Goal: Answer question/provide support: Share knowledge or assist other users

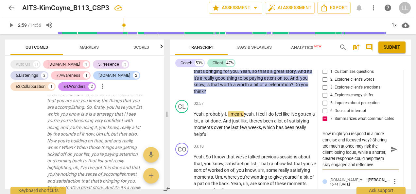
click at [340, 165] on textarea "How might you respond in a more concise and focused way? Sharing too much at on…" at bounding box center [355, 149] width 66 height 37
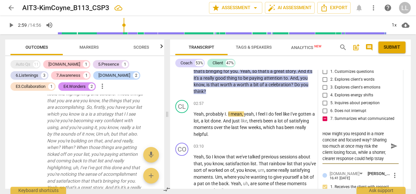
scroll to position [6, 0]
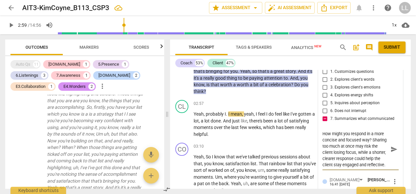
type textarea "How might you respond in a more concise and focused way? Sharing too much at on…"
click at [391, 147] on span "send" at bounding box center [393, 149] width 7 height 7
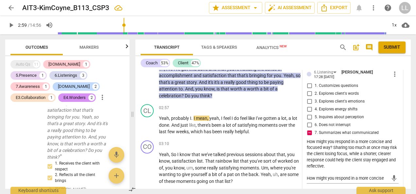
scroll to position [1086, 0]
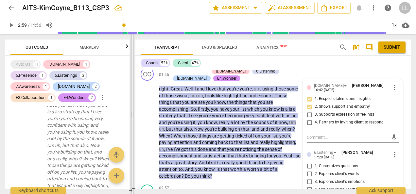
drag, startPoint x: 166, startPoint y: 117, endPoint x: 127, endPoint y: 118, distance: 39.6
click at [130, 118] on span at bounding box center [132, 114] width 4 height 160
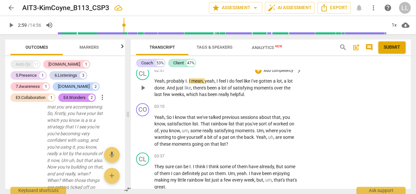
scroll to position [1177, 0]
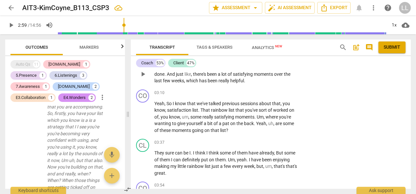
click at [310, 87] on div "CL play_arrow pause 02:57 + Add competency keyboard_arrow_right Yeah , probably…" at bounding box center [271, 69] width 280 height 36
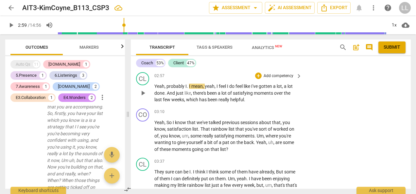
scroll to position [1144, 0]
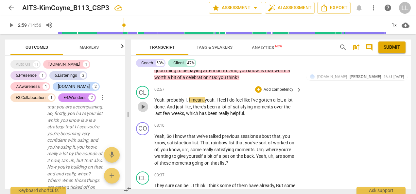
click at [143, 111] on span "play_arrow" at bounding box center [143, 107] width 8 height 8
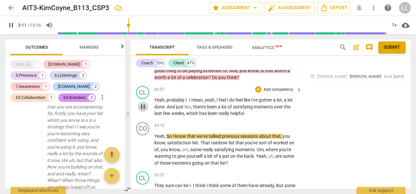
click at [142, 111] on span "pause" at bounding box center [143, 107] width 8 height 8
type input "192"
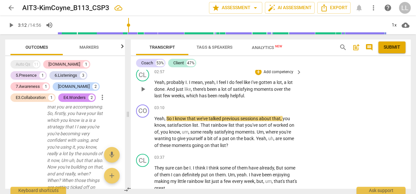
scroll to position [1177, 0]
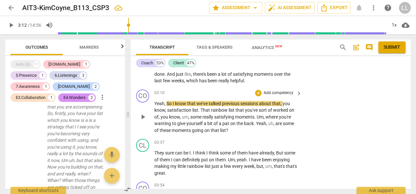
click at [279, 96] on p "Add competency" at bounding box center [278, 93] width 31 height 6
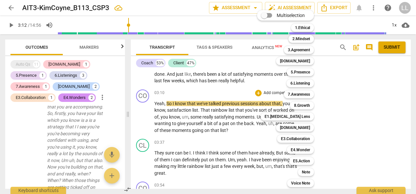
click at [251, 149] on div at bounding box center [208, 97] width 416 height 194
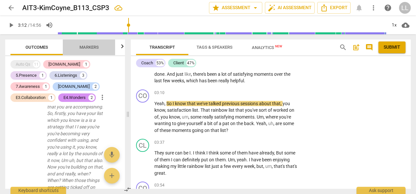
click at [85, 49] on span "Markers" at bounding box center [88, 47] width 19 height 5
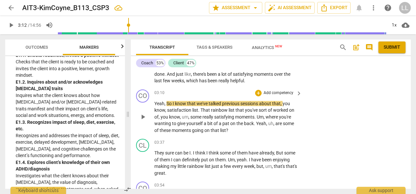
click at [261, 96] on div "+ Add competency" at bounding box center [274, 93] width 39 height 7
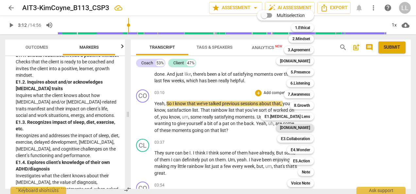
click at [298, 128] on b "[DOMAIN_NAME]" at bounding box center [295, 128] width 30 height 8
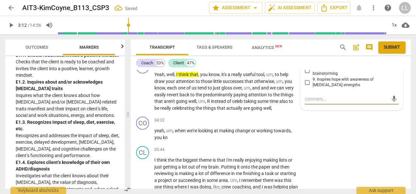
scroll to position [1200, 0]
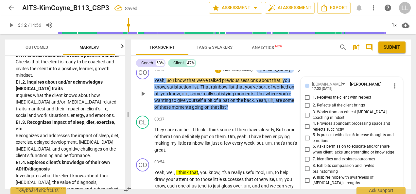
click at [307, 102] on input "1. Receives the client with respect" at bounding box center [307, 98] width 10 height 8
checkbox input "true"
click at [242, 73] on p "Add competency" at bounding box center [238, 70] width 31 height 6
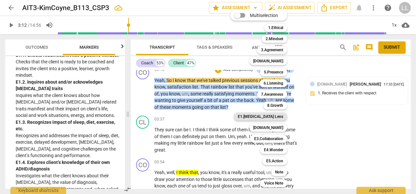
click at [271, 114] on b "E1.[MEDICAL_DATA] Lens" at bounding box center [260, 117] width 45 height 8
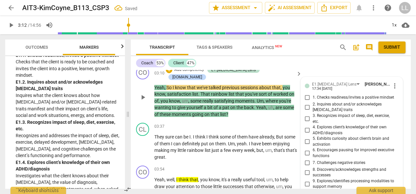
scroll to position [1310, 0]
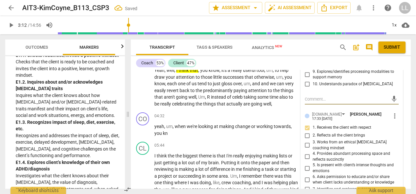
click at [307, 67] on input "8. Discovers/acknowledges strengths and successes" at bounding box center [307, 63] width 10 height 8
checkbox input "true"
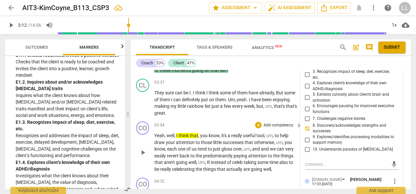
scroll to position [1212, 0]
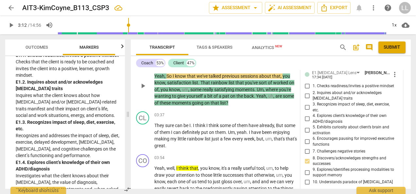
click at [242, 107] on p "Yeah , So I know that we've talked previous sessions about that , you know , sa…" at bounding box center [226, 90] width 144 height 34
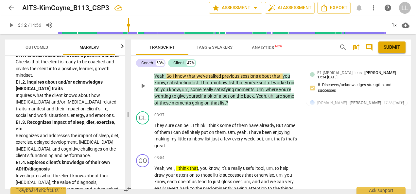
click at [205, 61] on p "Add competency" at bounding box center [189, 59] width 31 height 6
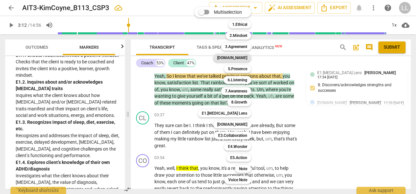
click at [244, 59] on b "[DOMAIN_NAME]" at bounding box center [232, 58] width 30 height 8
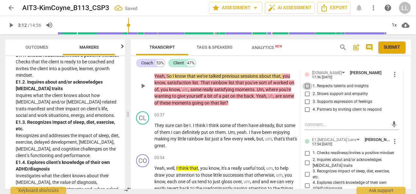
click at [305, 90] on input "1. Respects talents and insights" at bounding box center [307, 86] width 10 height 8
checkbox input "true"
click at [257, 107] on p "Yeah , So I know that we've talked previous sessions about that , you know , sa…" at bounding box center [226, 90] width 144 height 34
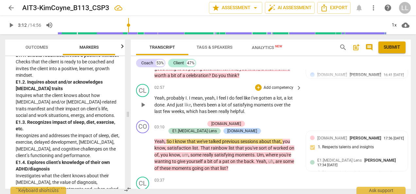
scroll to position [1179, 0]
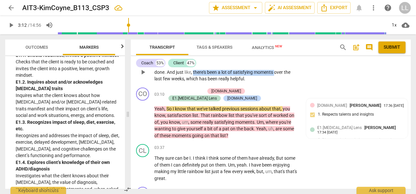
drag, startPoint x: 193, startPoint y: 106, endPoint x: 276, endPoint y: 105, distance: 83.0
click at [276, 82] on p "Yeah , probably I . I mean , yeah , I feel I do feel like I've gotten a lot , a…" at bounding box center [226, 72] width 144 height 20
copy p "there's been a lot of satisfying moments"
click at [257, 58] on div "+" at bounding box center [258, 55] width 7 height 7
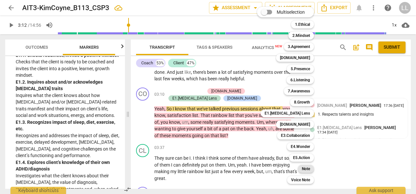
click at [306, 168] on b "Note" at bounding box center [306, 169] width 8 height 8
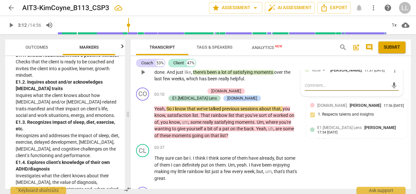
type textarea "W"
type textarea "Wh"
type textarea "Wha"
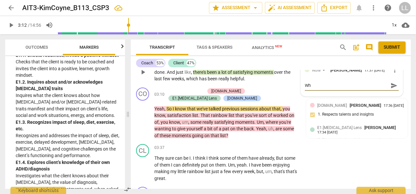
type textarea "Wha"
type textarea "What"
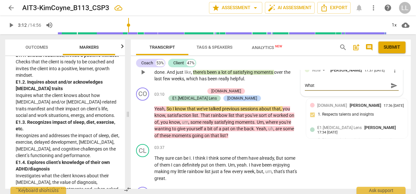
type textarea "What y"
type textarea "What yo"
type textarea "What you"
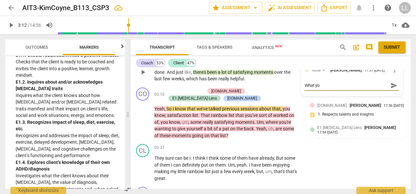
type textarea "What you"
type textarea "What you m"
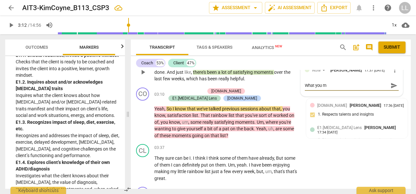
type textarea "What you mi"
type textarea "What you mig"
type textarea "What you migh"
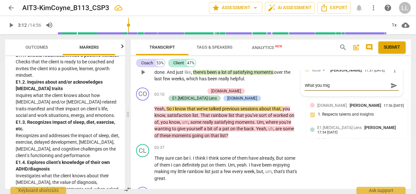
type textarea "What you migh"
type textarea "What you might"
type textarea "What you migh"
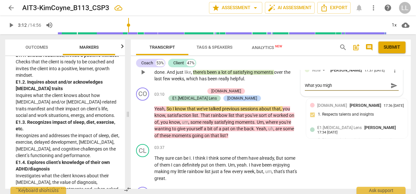
type textarea "What you mig"
type textarea "What you mi"
type textarea "What you m"
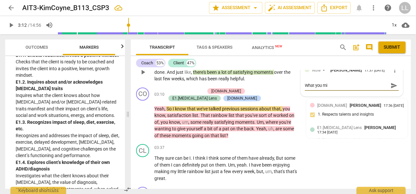
type textarea "What you m"
type textarea "What you"
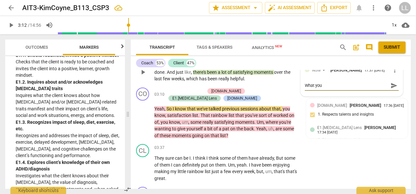
type textarea "What yo"
type textarea "What y"
type textarea "What"
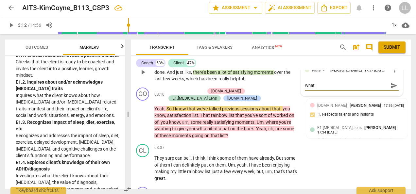
type textarea "What"
type textarea "Wha"
type textarea "Whan"
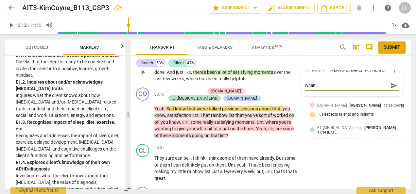
type textarea "Whan"
type textarea "Whan t"
type textarea "Whan th"
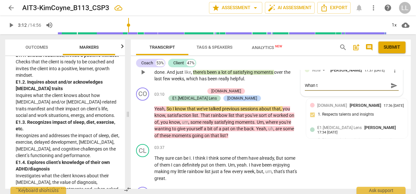
type textarea "Whan th"
type textarea "Whan the"
type textarea "Whan the c"
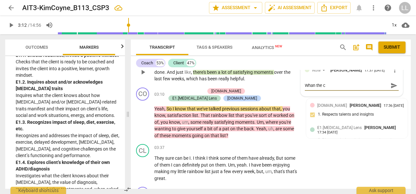
type textarea "Whan the cl"
type textarea "Whan the cli"
type textarea "Whan the clie"
type textarea "Whan the clien"
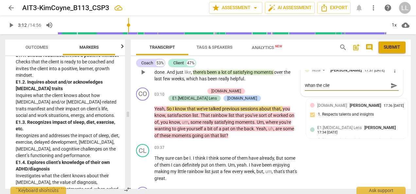
type textarea "Whan the clien"
type textarea "Whan the client"
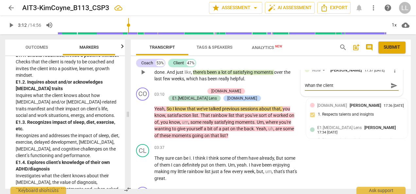
type textarea "Whan the client s"
type textarea "Whan the client sa"
type textarea "Whan the client sai"
type textarea "Whan the client said"
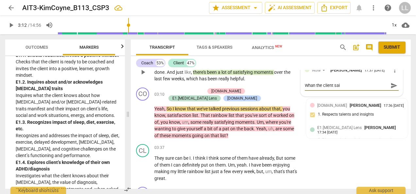
type textarea "Whan the client said"
type textarea "Whan the client said ""
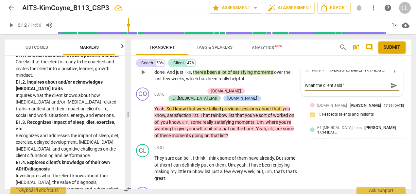
type textarea "Whan the client said "there's been a lot of satisfying moments"
type textarea "Whan the client said "there's been a lot of satisfying moments ."
type textarea "Whan the client said "there's been a lot of satisfying moments .."
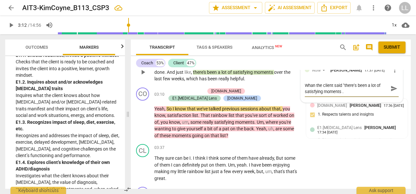
type textarea "Whan the client said "there's been a lot of satisfying moments .."
type textarea "Whan the client said "there's been a lot of satisfying moments ..."
type textarea "Whan the client said "there's been a lot of satisfying moments ...."
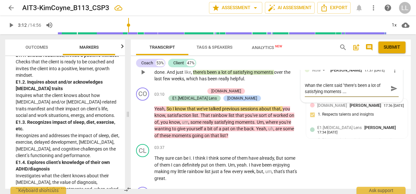
type textarea "Whan the client said "there's been a lot of satisfying moments ....""
type textarea "Whan the client said "there's been a lot of satisfying moments ...." W"
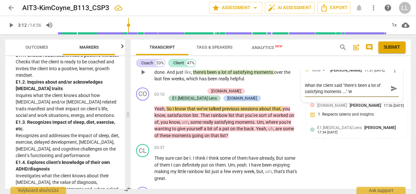
type textarea "Whan the client said "there's been a lot of satisfying moments ...." Wh"
type textarea "Whan the client said "there's been a lot of satisfying moments ...." Wha"
type textarea "Whan the client said "there's been a lot of satisfying moments ...." What"
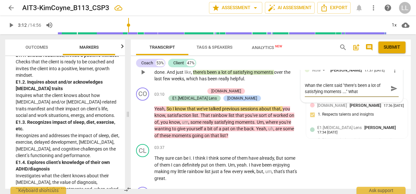
type textarea "Whan the client said "there's been a lot of satisfying moments ...." What"
type textarea "Whan the client said "there's been a lot of satisfying moments ...." What h"
type textarea "Whan the client said "there's been a lot of satisfying moments ...." What"
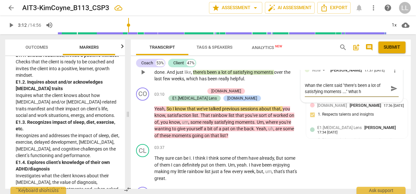
type textarea "Whan the client said "there's been a lot of satisfying moments ...." What"
type textarea "Whan the client said "there's been a lot of satisfying moments ...." What c"
type textarea "Whan the client said "there's been a lot of satisfying moments ...." What ca"
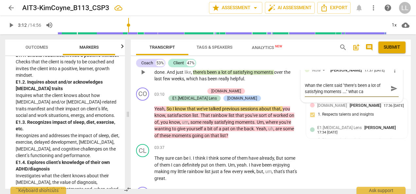
type textarea "Whan the client said "there's been a lot of satisfying moments ...." What can"
type textarea "Whan the client said "there's been a lot of satisfying moments ...." What can y"
type textarea "Whan the client said "there's been a lot of satisfying moments ...." What can yo"
type textarea "Whan the client said "there's been a lot of satisfying moments ...." What can y…"
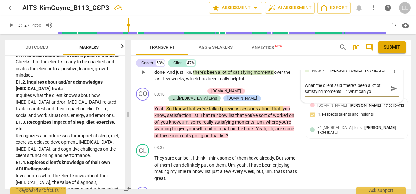
type textarea "Whan the client said "there's been a lot of satisfying moments ...." What can y…"
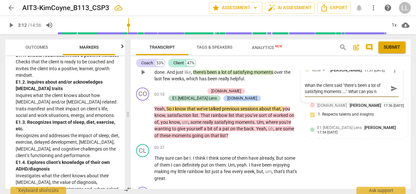
type textarea "Whan the client said "there's been a lot of satisfying moments ...." What can y…"
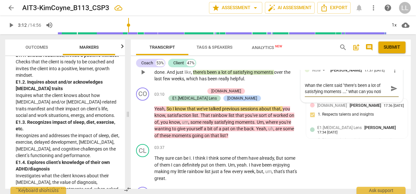
type textarea "Whan the client said "there's been a lot of satisfying moments ...." What can y…"
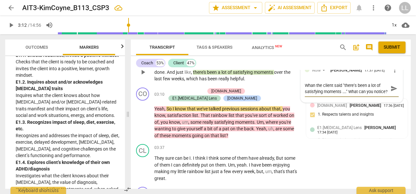
scroll to position [6, 0]
type textarea "Whan the client said "there's been a lot of satisfying moments ...." What can y…"
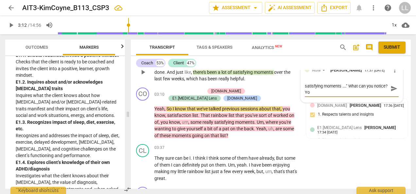
type textarea "Whan the client said "there's been a lot of satisfying moments ...." What can y…"
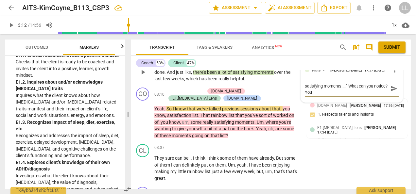
type textarea "Whan the client said "there's been a lot of satisfying moments ...." What can y…"
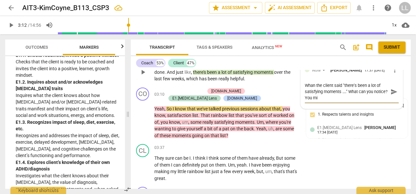
type textarea "Whan the client said "there's been a lot of satisfying moments ...." What can y…"
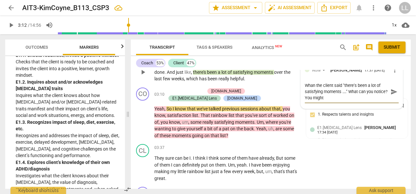
type textarea "Whan the client said "there's been a lot of satisfying moments ...." What can y…"
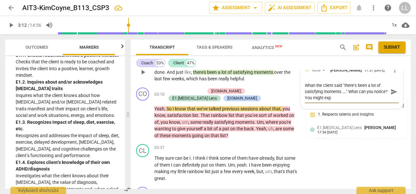
type textarea "Whan the client said "there's been a lot of satisfying moments ...." What can y…"
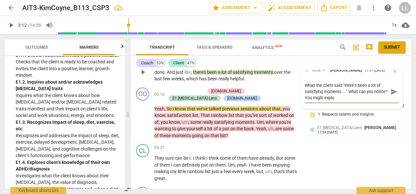
type textarea "Whan the client said "there's been a lot of satisfying moments ...." What can y…"
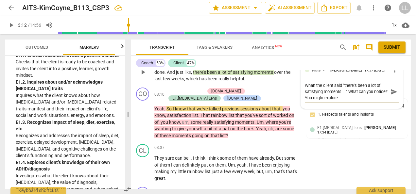
type textarea "Whan the client said "there's been a lot of satisfying moments ...." What can y…"
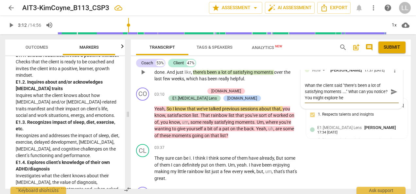
type textarea "Whan the client said "there's been a lot of satisfying moments ...." What can y…"
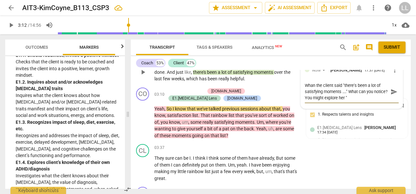
type textarea "Whan the client said "there's been a lot of satisfying moments ...." What can y…"
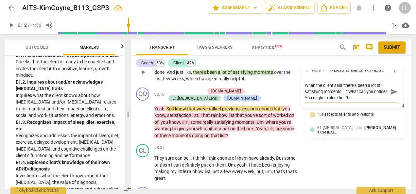
type textarea "Whan the client said "there's been a lot of satisfying moments ...." What can y…"
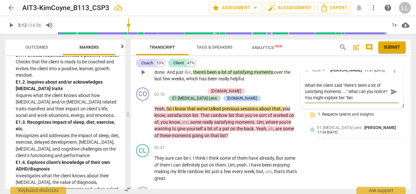
type textarea "Whan the client said "there's been a lot of satisfying moments ...." What can y…"
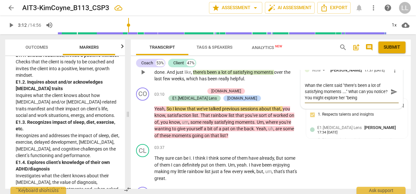
type textarea "Whan the client said "there's been a lot of satisfying moments ...." What can y…"
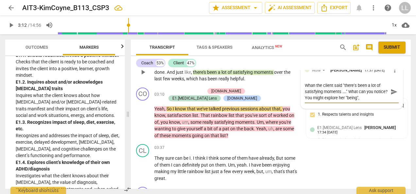
type textarea "Whan the client said "there's been a lot of satisfying moments ...." What can y…"
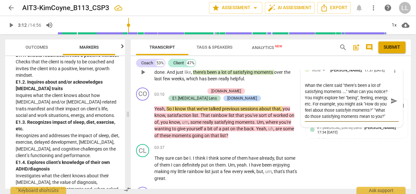
drag, startPoint x: 350, startPoint y: 150, endPoint x: 305, endPoint y: 119, distance: 55.5
click at [305, 119] on textarea "Whan the client said "there's been a lot of satisfying moments ...." What can y…" at bounding box center [346, 100] width 83 height 37
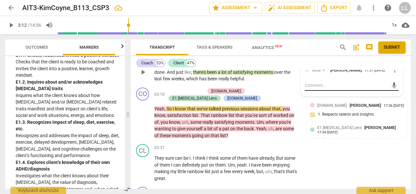
click at [338, 122] on div "[DOMAIN_NAME] [PERSON_NAME] 17:36 [DATE] 1. Respects talents and insights" at bounding box center [357, 112] width 94 height 20
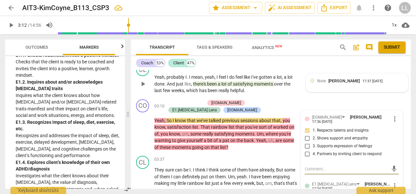
scroll to position [1180, 0]
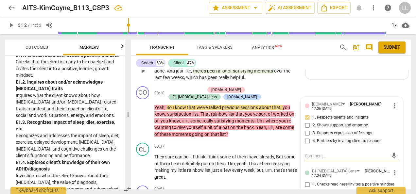
click at [362, 71] on div "17:37 [DATE]" at bounding box center [372, 68] width 20 height 4
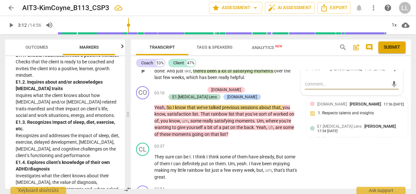
click at [391, 73] on span "more_vert" at bounding box center [395, 69] width 8 height 8
click at [393, 103] on li "Edit" at bounding box center [399, 101] width 23 height 12
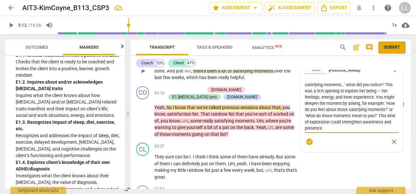
scroll to position [0, 0]
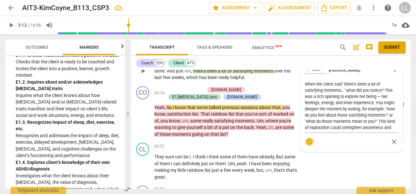
click at [309, 146] on span "check_circle" at bounding box center [309, 142] width 8 height 8
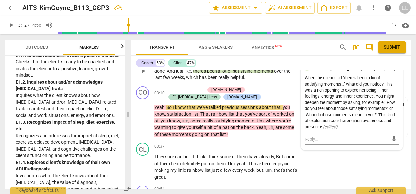
click at [279, 81] on p "Yeah , probably I . I mean , yeah , I feel I do feel like I've gotten a lot , a…" at bounding box center [226, 71] width 144 height 20
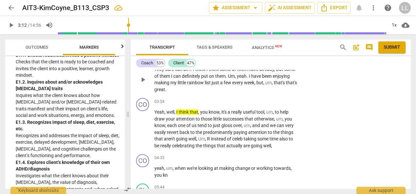
scroll to position [1278, 0]
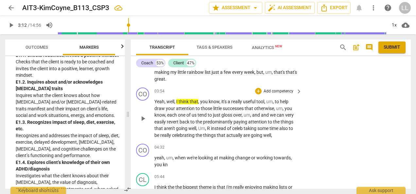
click at [214, 111] on span "little" at bounding box center [217, 108] width 9 height 5
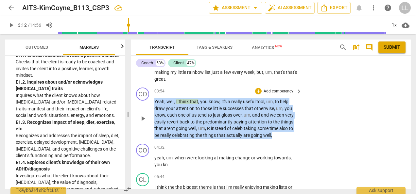
drag, startPoint x: 274, startPoint y: 161, endPoint x: 155, endPoint y: 128, distance: 123.5
click at [155, 128] on p "Yeah , well , I think that , you know , it's a really useful tool , um , to hel…" at bounding box center [226, 118] width 144 height 40
copy p "Yeah , well , I think that , you know , it's a really useful tool , um , to hel…"
click at [278, 152] on div "+" at bounding box center [278, 152] width 7 height 7
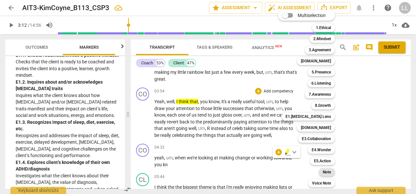
click at [328, 173] on b "Note" at bounding box center [327, 172] width 8 height 8
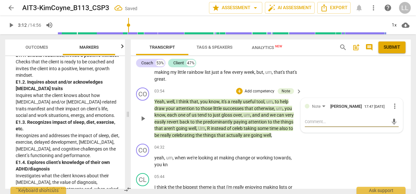
click at [307, 125] on textarea at bounding box center [346, 122] width 83 height 6
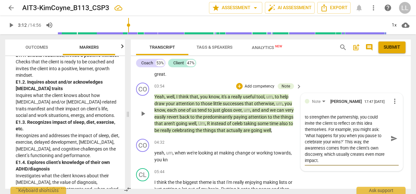
scroll to position [37, 0]
click at [390, 142] on span "send" at bounding box center [393, 138] width 7 height 7
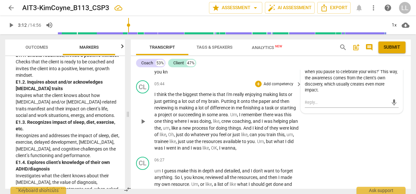
scroll to position [1381, 0]
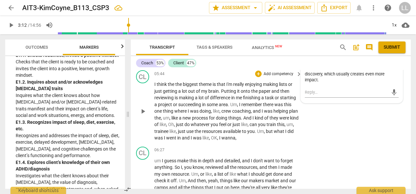
click at [309, 144] on div "CL play_arrow pause 05:44 + Add competency keyboard_arrow_right I think the the…" at bounding box center [271, 106] width 280 height 77
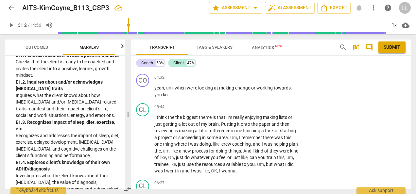
scroll to position [1349, 0]
click at [140, 148] on span "play_arrow" at bounding box center [143, 144] width 8 height 8
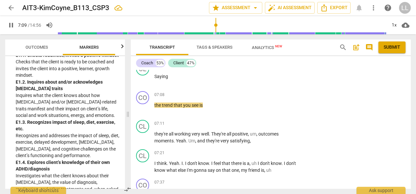
scroll to position [1545, 0]
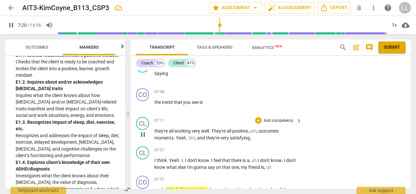
click at [142, 139] on span "pause" at bounding box center [143, 135] width 8 height 8
click at [270, 95] on p "Add competency" at bounding box center [278, 92] width 31 height 6
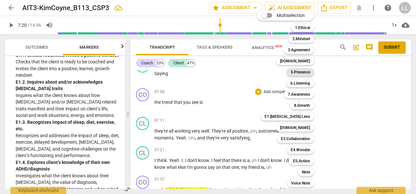
click at [294, 72] on b "5.Presence" at bounding box center [300, 72] width 19 height 8
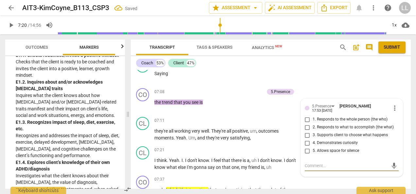
scroll to position [1547, 0]
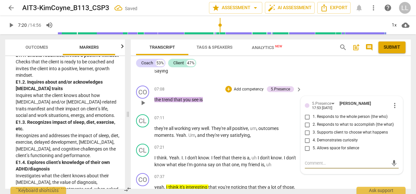
click at [306, 129] on input "2. Responds to what to accomplish (the what)" at bounding box center [307, 125] width 10 height 8
click at [305, 145] on input "4. Demonstrates curiosity" at bounding box center [307, 141] width 10 height 8
click at [234, 93] on p "Add competency" at bounding box center [248, 90] width 31 height 6
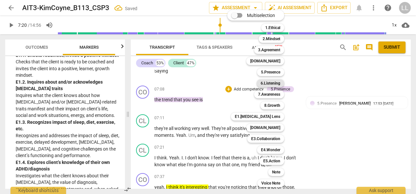
click at [267, 85] on b "6.Listening" at bounding box center [271, 83] width 20 height 8
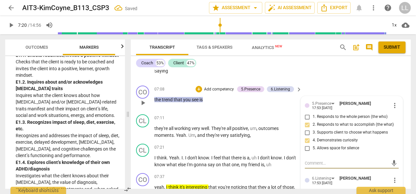
scroll to position [1613, 0]
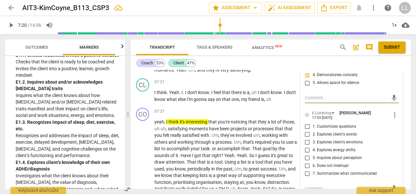
click at [305, 162] on input "5. Inquires about perception" at bounding box center [307, 158] width 10 height 8
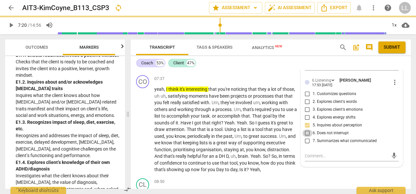
click at [306, 137] on input "6. Does not interrupt" at bounding box center [307, 133] width 10 height 8
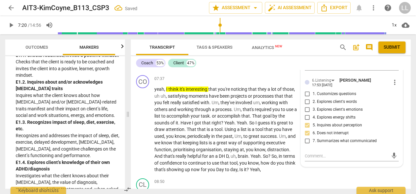
scroll to position [1547, 0]
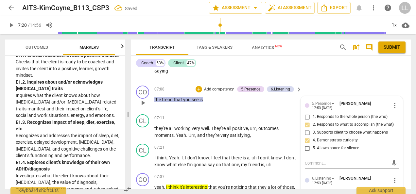
click at [279, 103] on p "the trend that you see is" at bounding box center [226, 99] width 144 height 7
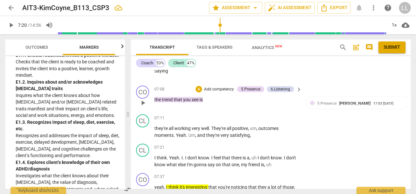
scroll to position [1580, 0]
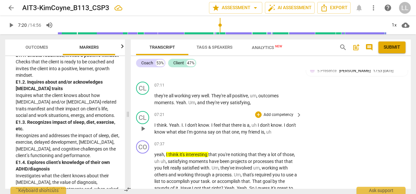
click at [143, 133] on span "play_arrow" at bounding box center [143, 129] width 8 height 8
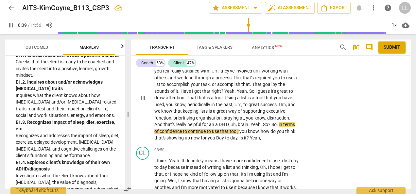
scroll to position [1678, 0]
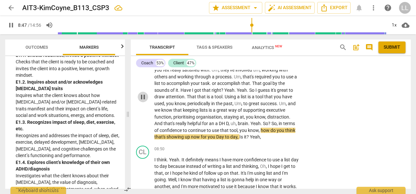
click at [143, 101] on span "pause" at bounding box center [143, 97] width 8 height 8
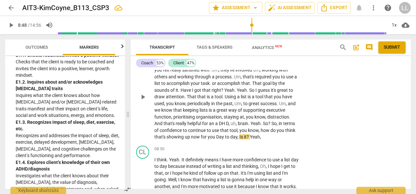
scroll to position [1646, 0]
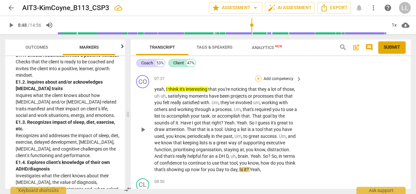
click at [259, 82] on div "+" at bounding box center [258, 79] width 7 height 7
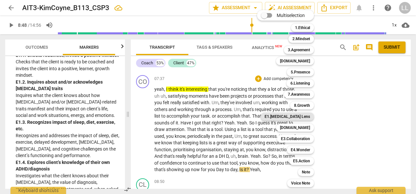
click at [293, 116] on b "E1.[MEDICAL_DATA] Lens" at bounding box center [286, 117] width 45 height 8
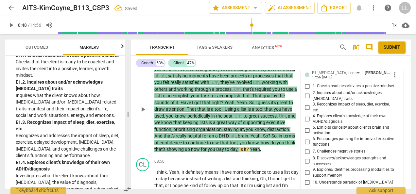
scroll to position [1757, 0]
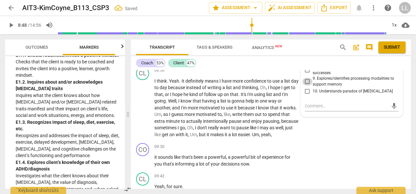
click at [307, 86] on input "9. Explores/identifies processing modalities to support memory" at bounding box center [307, 82] width 10 height 8
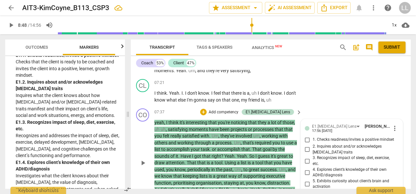
scroll to position [1594, 0]
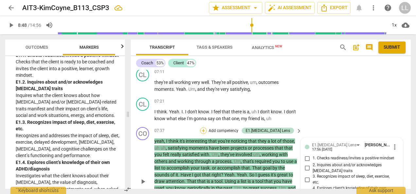
click at [207, 134] on div "+" at bounding box center [203, 131] width 7 height 7
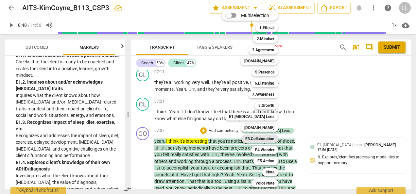
click at [267, 138] on b "E3.Collaboration" at bounding box center [259, 139] width 29 height 8
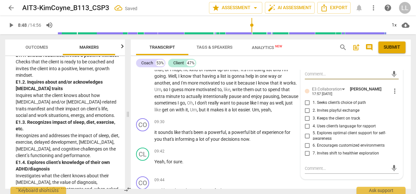
scroll to position [1790, 0]
click at [307, 149] on input "6. Encourages customized environments" at bounding box center [307, 145] width 10 height 8
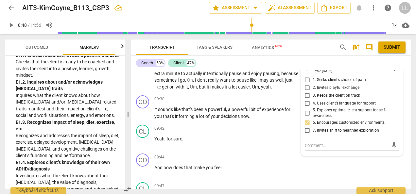
scroll to position [1822, 0]
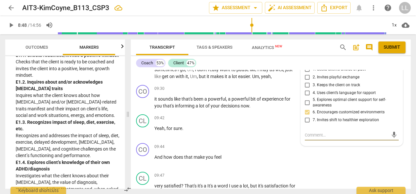
click at [307, 138] on textarea at bounding box center [346, 135] width 83 height 6
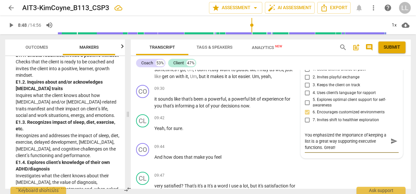
click at [394, 145] on span "send" at bounding box center [393, 141] width 7 height 7
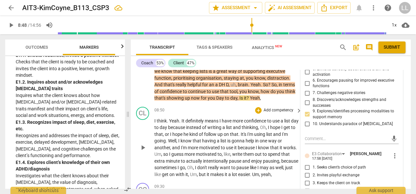
scroll to position [1692, 0]
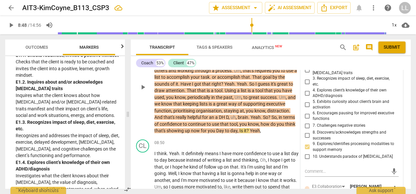
click at [273, 134] on p "yeah , I think it's interesting that you're noticing that they a lot of those ,…" at bounding box center [226, 90] width 144 height 87
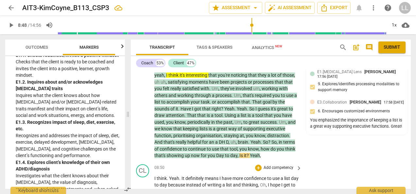
scroll to position [1659, 0]
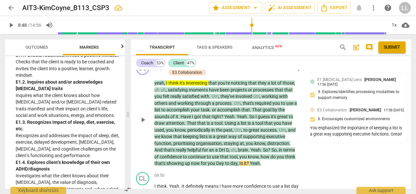
click at [172, 69] on div "+" at bounding box center [169, 65] width 7 height 7
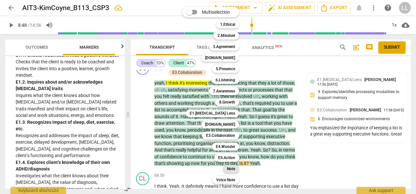
click at [230, 169] on b "Note" at bounding box center [231, 169] width 8 height 8
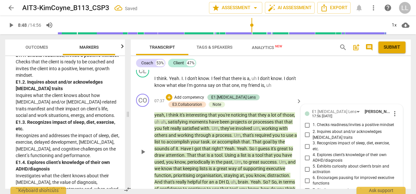
scroll to position [1626, 0]
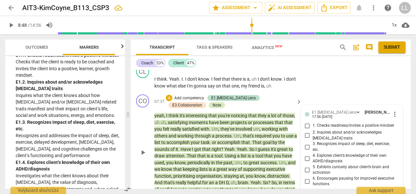
click at [213, 108] on div "Note" at bounding box center [217, 105] width 9 height 6
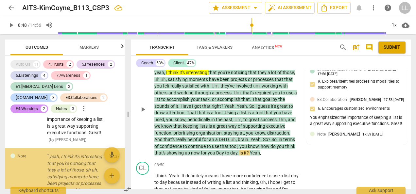
scroll to position [3350, 0]
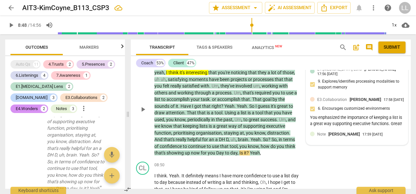
click at [333, 141] on div "Note [PERSON_NAME] 17:59 [DATE]" at bounding box center [357, 136] width 94 height 10
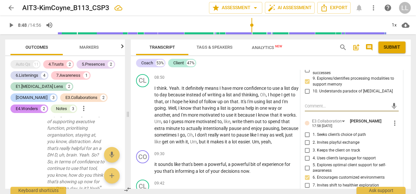
scroll to position [1920, 0]
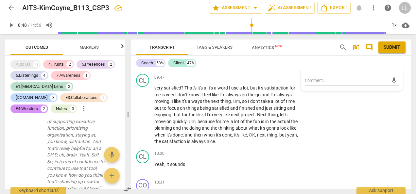
click at [392, 69] on span "more_vert" at bounding box center [395, 65] width 8 height 8
click at [395, 95] on li "Edit" at bounding box center [399, 94] width 23 height 12
click at [309, 99] on span "check_circle" at bounding box center [309, 95] width 8 height 8
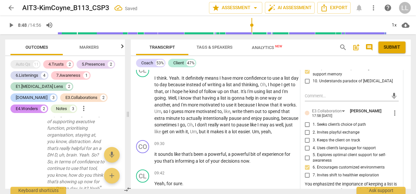
scroll to position [1757, 0]
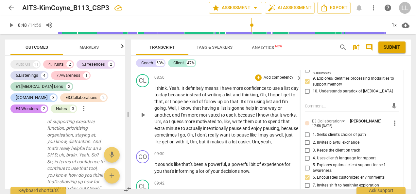
click at [184, 81] on div "08:50 + Add competency keyboard_arrow_right" at bounding box center [228, 77] width 148 height 7
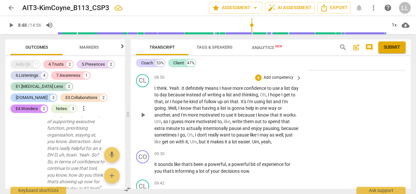
click at [139, 119] on span "play_arrow" at bounding box center [143, 115] width 8 height 8
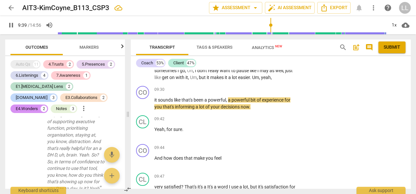
scroll to position [1822, 0]
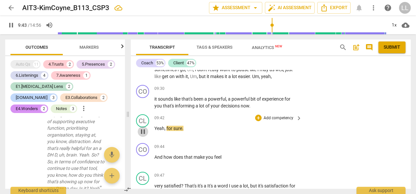
click at [141, 136] on span "pause" at bounding box center [143, 132] width 8 height 8
click at [258, 92] on div "+" at bounding box center [258, 88] width 7 height 7
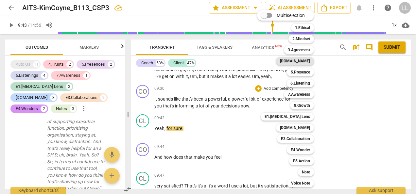
click at [306, 60] on b "[DOMAIN_NAME]" at bounding box center [295, 61] width 30 height 8
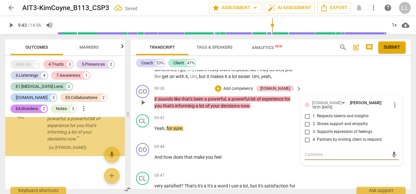
scroll to position [3519, 0]
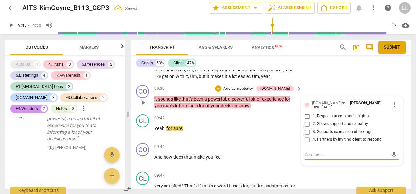
click at [307, 120] on input "1. Respects talents and insights" at bounding box center [307, 116] width 10 height 8
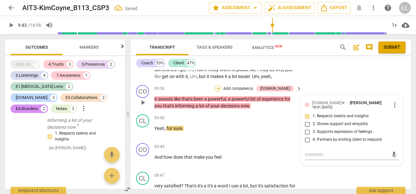
click at [221, 92] on div "+" at bounding box center [218, 88] width 7 height 7
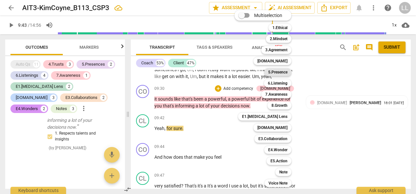
click at [281, 73] on b "5.Presence" at bounding box center [277, 72] width 19 height 8
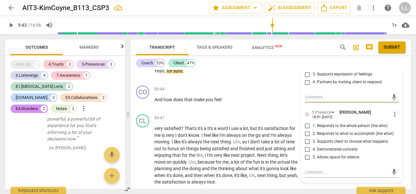
scroll to position [1888, 0]
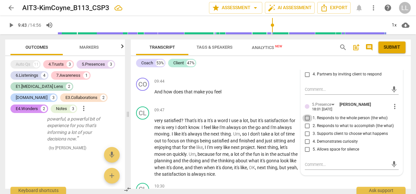
click at [305, 122] on input "1. Responds to the whole person (the who)" at bounding box center [307, 118] width 10 height 8
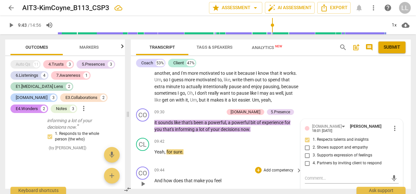
scroll to position [1790, 0]
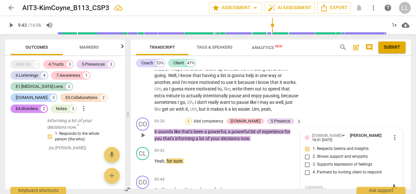
click at [192, 125] on div "+" at bounding box center [188, 121] width 7 height 7
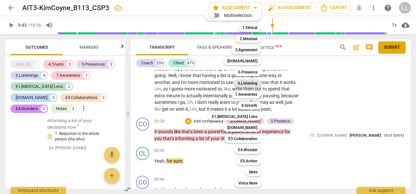
click at [250, 84] on b "6.Listening" at bounding box center [248, 83] width 20 height 8
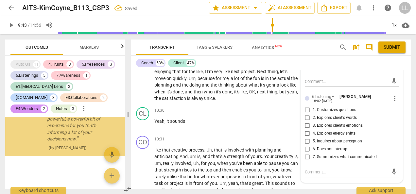
scroll to position [2002, 0]
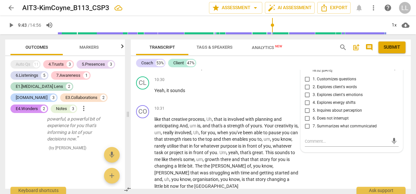
click at [306, 130] on input "7. Summarizes what communicated" at bounding box center [307, 127] width 10 height 8
click at [288, 100] on div "10:30 + Add competency keyboard_arrow_right Yeah , it sounds" at bounding box center [228, 89] width 148 height 24
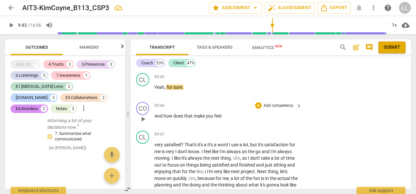
scroll to position [1838, 0]
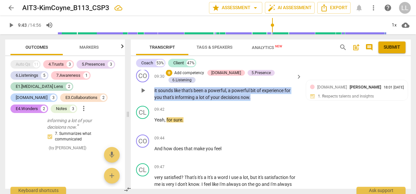
drag, startPoint x: 255, startPoint y: 116, endPoint x: 154, endPoint y: 109, distance: 101.9
click at [154, 103] on div "CO play_arrow pause 09:30 + Add competency [DOMAIN_NAME] 5.Presence 6.Listening…" at bounding box center [271, 85] width 280 height 37
copy p "it sounds like that's been a powerful , a powerful bit of experience for you th…"
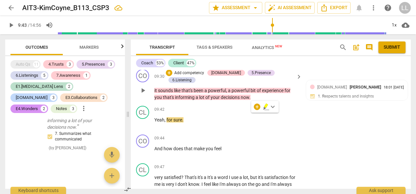
click at [264, 103] on div "CO play_arrow pause 09:30 + Add competency [DOMAIN_NAME] 5.Presence 6.Listening…" at bounding box center [271, 85] width 280 height 37
click at [172, 76] on div "+" at bounding box center [169, 73] width 7 height 7
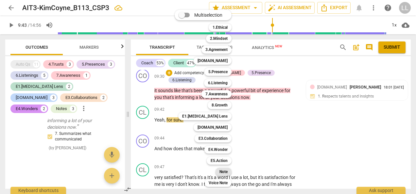
click at [224, 172] on b "Note" at bounding box center [223, 172] width 8 height 8
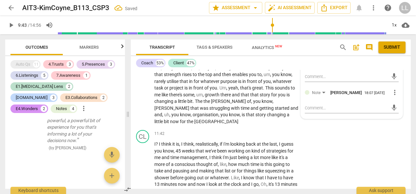
scroll to position [2067, 0]
click at [306, 111] on textarea at bounding box center [346, 107] width 83 height 6
paste textarea "I appreciate how you acknowledged the significance of the client’s experience —…"
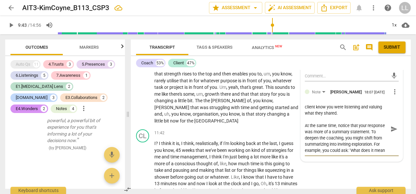
scroll to position [0, 0]
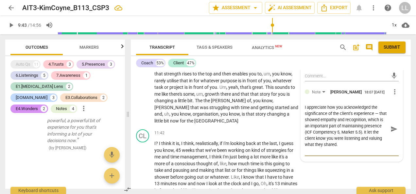
drag, startPoint x: 320, startPoint y: 150, endPoint x: 360, endPoint y: 160, distance: 41.0
click at [360, 154] on textarea "I appreciate how you acknowledged the significance of the client’s experience —…" at bounding box center [346, 129] width 83 height 50
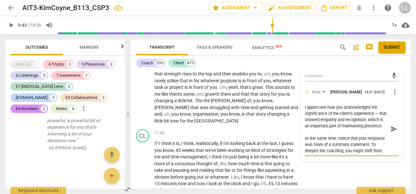
drag, startPoint x: 373, startPoint y: 138, endPoint x: 341, endPoint y: 151, distance: 34.5
click at [341, 151] on textarea "I appreciate how you acknowledged the significance of the client’s experience —…" at bounding box center [346, 129] width 83 height 50
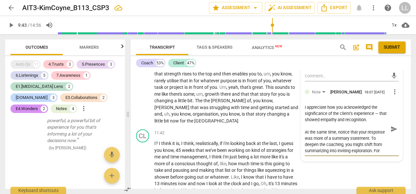
click at [320, 152] on textarea "I appreciate how you acknowledged the significance of the client’s experience —…" at bounding box center [346, 129] width 83 height 50
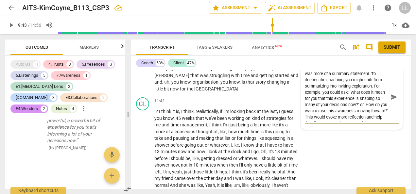
scroll to position [2100, 0]
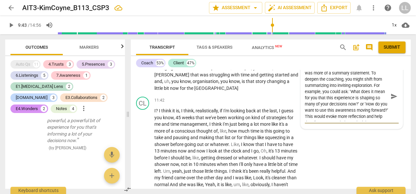
click at [346, 115] on textarea "I appreciate how you acknowledged the significance of the client’s experience —…" at bounding box center [346, 97] width 83 height 50
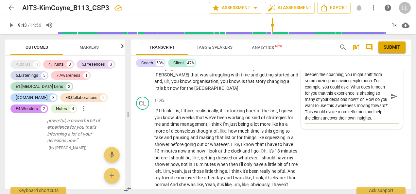
scroll to position [43, 0]
click at [339, 121] on textarea "I appreciate how you acknowledged the significance of the client’s experience —…" at bounding box center [346, 97] width 83 height 50
click at [364, 121] on textarea "I appreciate how you acknowledged the significance of the client’s experience —…" at bounding box center [346, 97] width 83 height 50
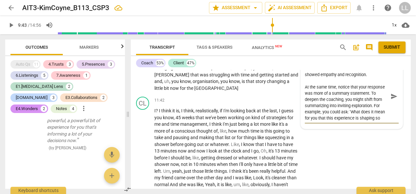
scroll to position [0, 0]
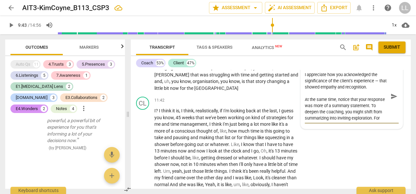
click at [392, 100] on span "send" at bounding box center [393, 96] width 7 height 7
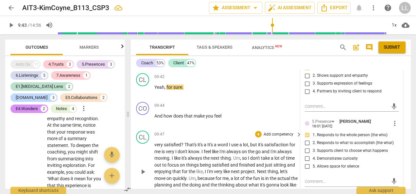
scroll to position [1838, 0]
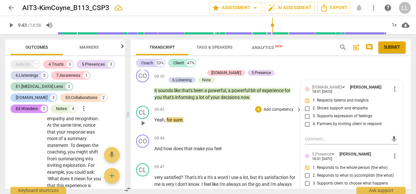
click at [207, 130] on div "CL play_arrow pause 09:42 + Add competency keyboard_arrow_right Yeah , for sure…" at bounding box center [271, 117] width 280 height 29
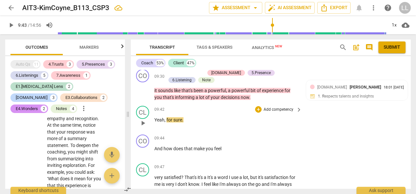
scroll to position [1871, 0]
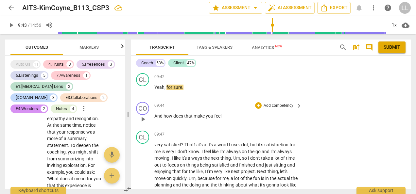
click at [269, 109] on p "Add competency" at bounding box center [278, 106] width 31 height 6
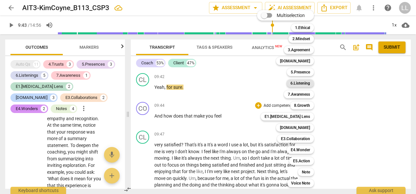
click at [298, 82] on b "6.Listening" at bounding box center [300, 83] width 20 height 8
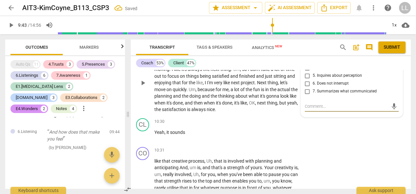
scroll to position [1894, 0]
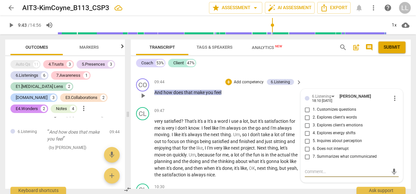
click at [306, 129] on input "3. Explores client's emotions" at bounding box center [307, 126] width 10 height 8
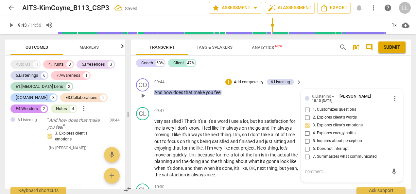
click at [228, 96] on p "And how does that make you feel" at bounding box center [226, 92] width 144 height 7
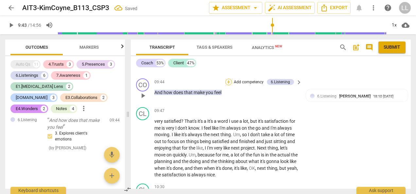
click at [227, 85] on div "+" at bounding box center [228, 82] width 7 height 7
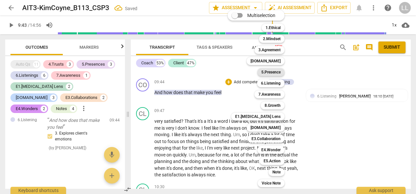
click at [274, 73] on b "5.Presence" at bounding box center [270, 72] width 19 height 8
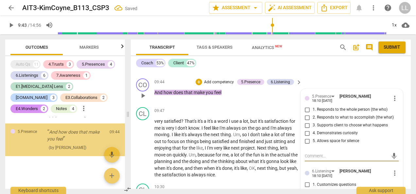
scroll to position [3945, 0]
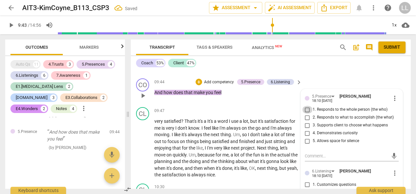
click at [307, 114] on input "1. Responds to the whole person (the who)" at bounding box center [307, 110] width 10 height 8
click at [265, 102] on div "09:44 + Add competency 5.Presence 6.Listening keyboard_arrow_right And how does…" at bounding box center [228, 90] width 148 height 24
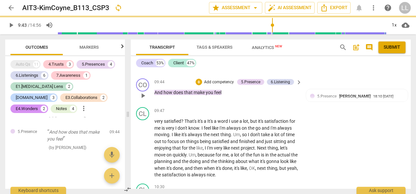
click at [205, 85] on p "Add competency" at bounding box center [218, 82] width 31 height 6
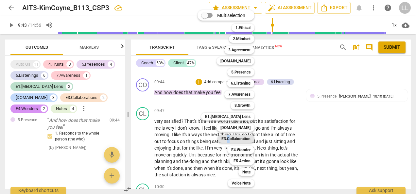
click at [229, 142] on b "E3.Collaboration" at bounding box center [235, 139] width 29 height 8
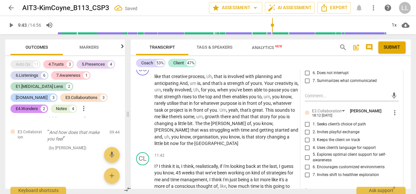
scroll to position [2058, 0]
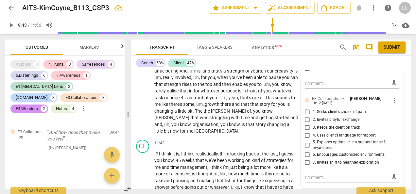
click at [307, 124] on input "2. Invites playful exchange" at bounding box center [307, 120] width 10 height 8
click at [296, 116] on p "like that creative process , Uh , that is involved with planning and anticipati…" at bounding box center [226, 98] width 144 height 74
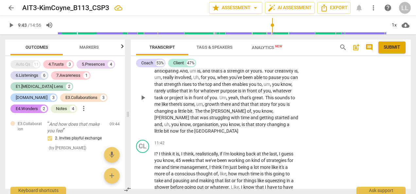
click at [145, 102] on span "play_arrow" at bounding box center [143, 98] width 8 height 8
click at [145, 102] on span "pause" at bounding box center [143, 98] width 8 height 8
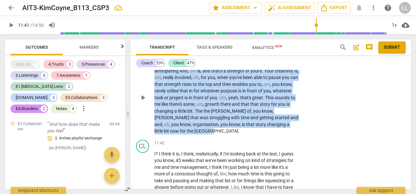
drag, startPoint x: 183, startPoint y: 158, endPoint x: 153, endPoint y: 89, distance: 74.7
click at [153, 89] on div "CO play_arrow pause 10:31 + Add competency keyboard_arrow_right like that creat…" at bounding box center [271, 92] width 280 height 90
copy p "like that creative process , Uh , that is involved with planning and anticipati…"
click at [314, 92] on div "CO play_arrow pause 10:31 + Add competency keyboard_arrow_right like that creat…" at bounding box center [271, 92] width 280 height 90
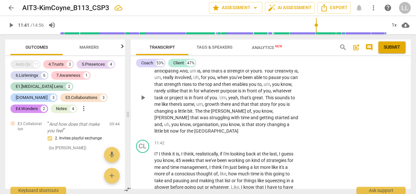
click at [257, 57] on div "+" at bounding box center [258, 53] width 7 height 7
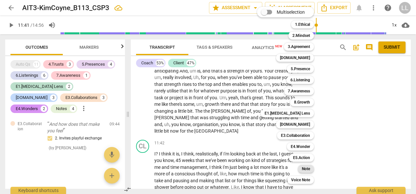
click at [306, 171] on b "Note" at bounding box center [306, 169] width 8 height 8
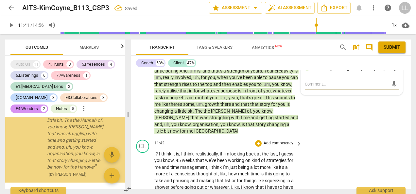
scroll to position [4117, 0]
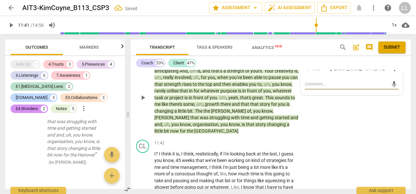
click at [306, 87] on textarea at bounding box center [346, 84] width 83 height 6
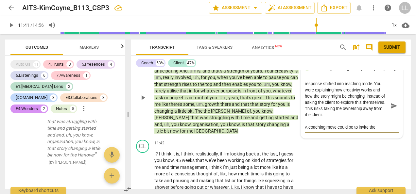
scroll to position [0, 0]
drag, startPoint x: 324, startPoint y: 134, endPoint x: 329, endPoint y: 141, distance: 8.6
click at [329, 131] on textarea "You did a nice job here affirming the client’s creativity and strengths. That k…" at bounding box center [346, 106] width 83 height 50
click at [331, 131] on textarea "You did a nice job here affirming the client’s creativity and strengths. That k…" at bounding box center [346, 106] width 83 height 50
drag, startPoint x: 324, startPoint y: 133, endPoint x: 330, endPoint y: 139, distance: 8.8
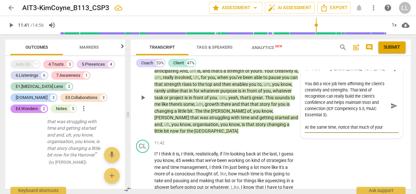
click at [330, 131] on textarea "You did a nice job here affirming the client’s creativity and strengths. That k…" at bounding box center [346, 106] width 83 height 50
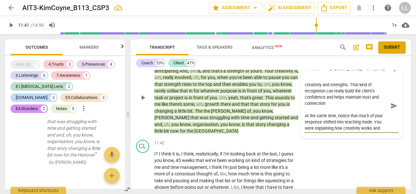
scroll to position [12, 0]
click at [359, 131] on textarea "You did a nice job here affirming the client’s creativity and strengths. That k…" at bounding box center [346, 106] width 83 height 50
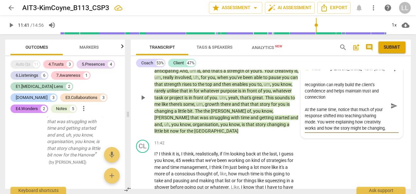
scroll to position [18, 0]
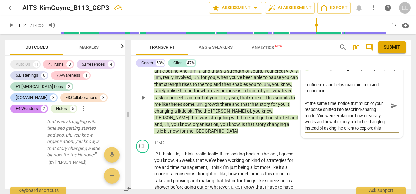
drag, startPoint x: 316, startPoint y: 141, endPoint x: 323, endPoint y: 154, distance: 15.1
click at [323, 131] on textarea "You did a nice job here affirming the client’s creativity and strengths. That k…" at bounding box center [346, 106] width 83 height 50
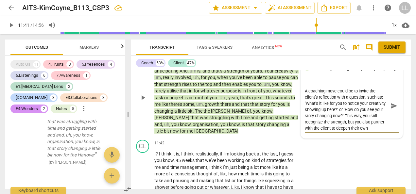
scroll to position [68, 0]
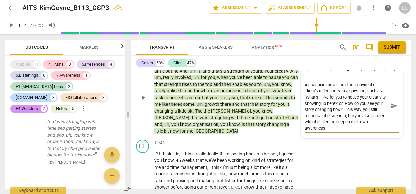
click at [383, 131] on textarea "You did a nice job here affirming the client’s creativity and strengths. That k…" at bounding box center [346, 106] width 83 height 50
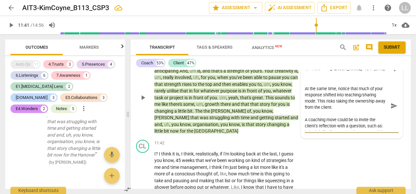
scroll to position [65, 0]
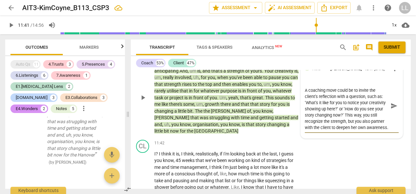
click at [390, 110] on span "send" at bounding box center [393, 105] width 7 height 7
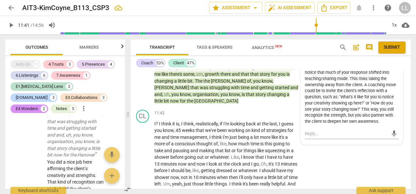
scroll to position [2090, 0]
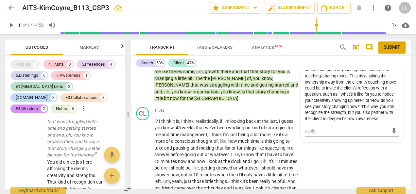
click at [217, 105] on div "CO play_arrow pause 10:31 + Add competency Note keyboard_arrow_right like that …" at bounding box center [271, 60] width 280 height 90
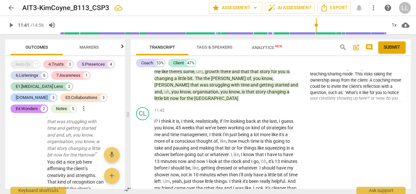
scroll to position [2025, 0]
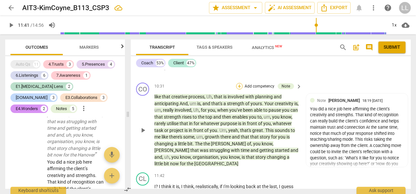
click at [237, 90] on div "+" at bounding box center [239, 86] width 7 height 7
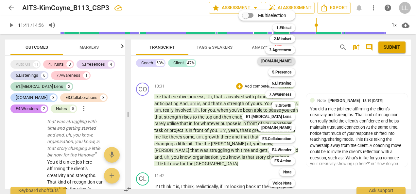
click at [287, 61] on b "[DOMAIN_NAME]" at bounding box center [276, 61] width 30 height 8
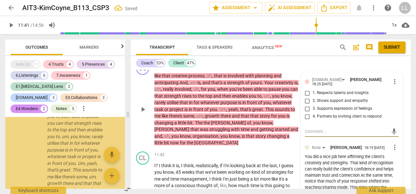
scroll to position [4483, 0]
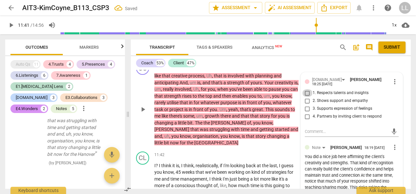
click at [305, 97] on input "1. Respects talents and insights" at bounding box center [307, 93] width 10 height 8
click at [225, 69] on p "Add competency" at bounding box center [219, 66] width 31 height 6
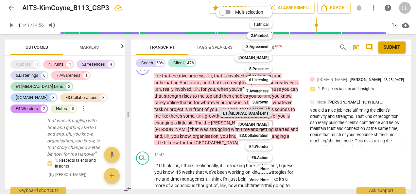
click at [262, 113] on b "E1.[MEDICAL_DATA] Lens" at bounding box center [245, 114] width 45 height 8
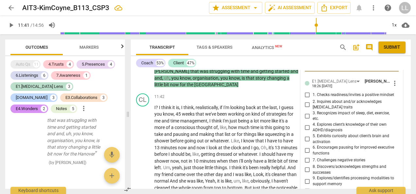
scroll to position [2144, 0]
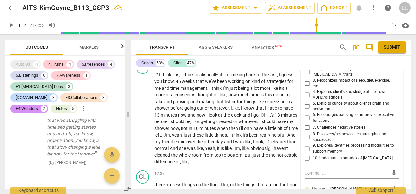
click at [306, 141] on input "8. Discovers/acknowledges strengths and successes" at bounding box center [307, 137] width 10 height 8
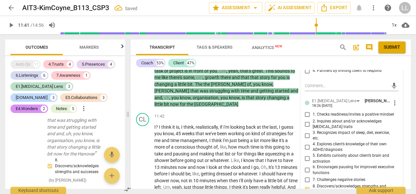
scroll to position [2079, 0]
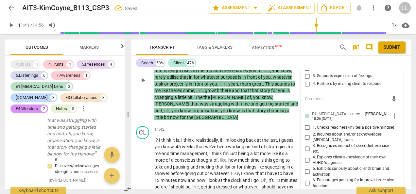
click at [289, 124] on div "CO play_arrow pause 10:31 + Add competency [DOMAIN_NAME] [DOMAIN_NAME][MEDICAL_…" at bounding box center [271, 74] width 280 height 97
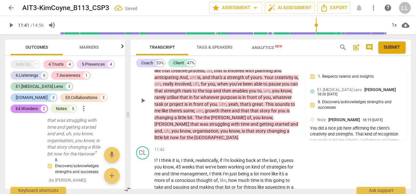
scroll to position [2013, 0]
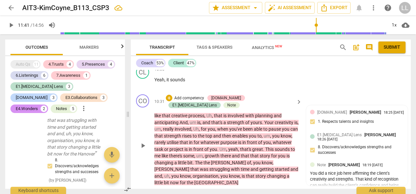
click at [199, 101] on p "Add competency" at bounding box center [189, 98] width 31 height 6
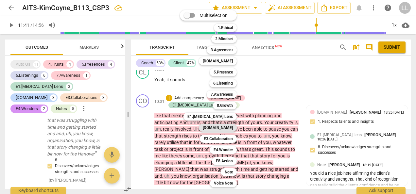
click at [221, 127] on b "[DOMAIN_NAME]" at bounding box center [218, 128] width 30 height 8
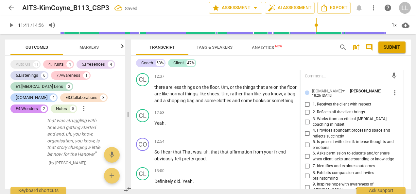
scroll to position [2242, 0]
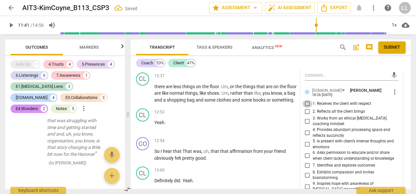
click at [306, 108] on input "1. Receives the client with respect" at bounding box center [307, 104] width 10 height 8
click at [306, 116] on input "2. Reflects all the client brings" at bounding box center [307, 112] width 10 height 8
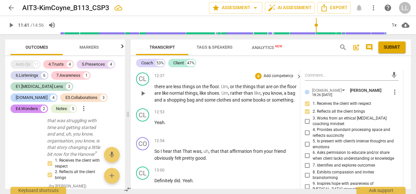
click at [293, 104] on p "there are less things on the floor . Um , or the things that are on the floor a…" at bounding box center [226, 93] width 144 height 20
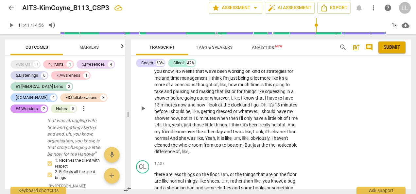
scroll to position [2144, 0]
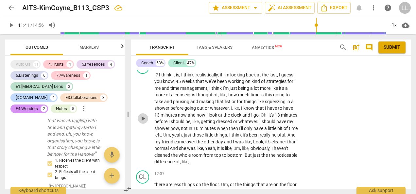
click at [140, 123] on span "play_arrow" at bounding box center [143, 119] width 8 height 8
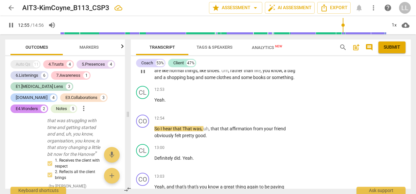
scroll to position [2275, 0]
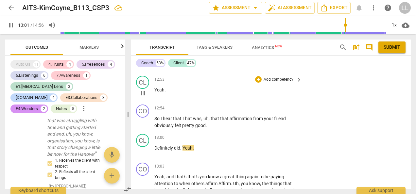
click at [143, 97] on span "pause" at bounding box center [143, 93] width 8 height 8
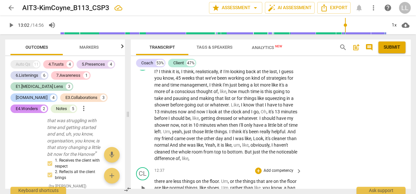
scroll to position [2144, 0]
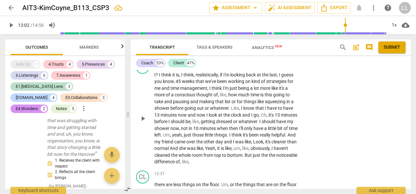
click at [264, 67] on p "Add competency" at bounding box center [278, 64] width 31 height 6
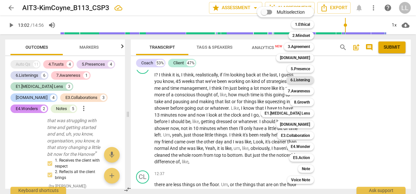
click at [298, 81] on b "6.Listening" at bounding box center [300, 80] width 20 height 8
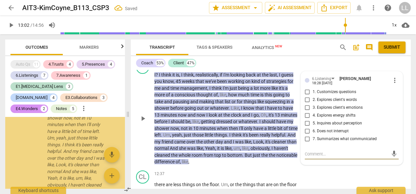
scroll to position [5170, 0]
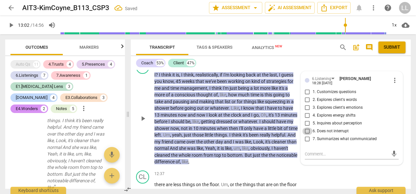
click at [305, 135] on input "6. Does not interrupt" at bounding box center [307, 132] width 10 height 8
click at [290, 140] on p "I ? I think it is , I think , realistically , if I'm looking back at the last ,…" at bounding box center [226, 119] width 144 height 94
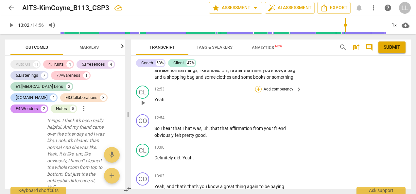
scroll to position [2275, 0]
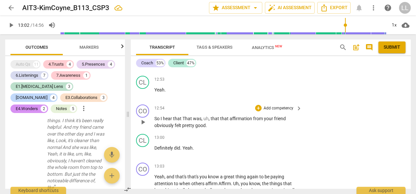
click at [264, 111] on p "Add competency" at bounding box center [278, 109] width 31 height 6
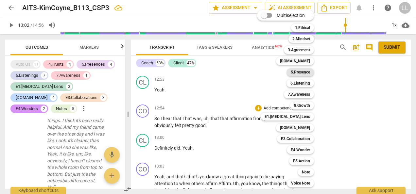
click at [298, 73] on b "5.Presence" at bounding box center [300, 72] width 19 height 8
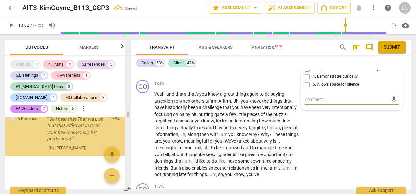
scroll to position [5335, 0]
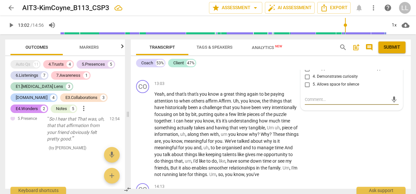
click at [306, 57] on input "1. Responds to the whole person (the who)" at bounding box center [307, 53] width 10 height 8
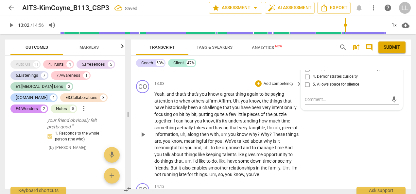
scroll to position [2325, 0]
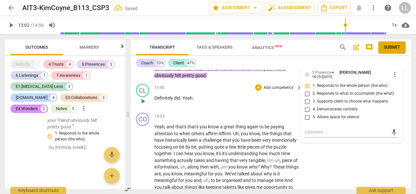
click at [243, 110] on div "CL play_arrow pause 13:00 + Add competency keyboard_arrow_right Definitely did …" at bounding box center [271, 95] width 280 height 29
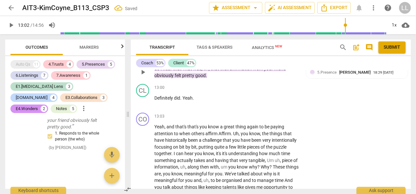
click at [234, 61] on p "Add competency" at bounding box center [248, 59] width 31 height 6
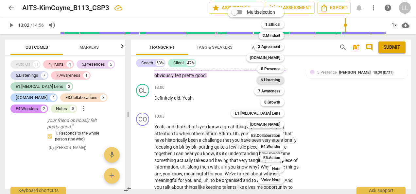
click at [271, 80] on b "6.Listening" at bounding box center [271, 80] width 20 height 8
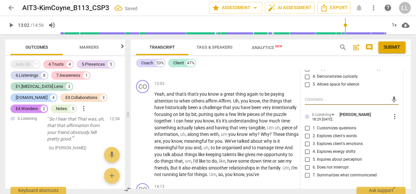
scroll to position [2390, 0]
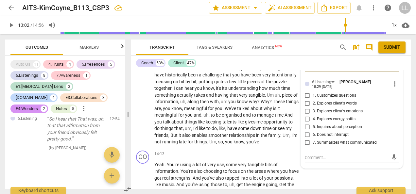
click at [308, 147] on input "7. Summarizes what communicated" at bounding box center [307, 143] width 10 height 8
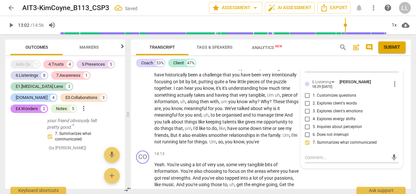
scroll to position [2423, 0]
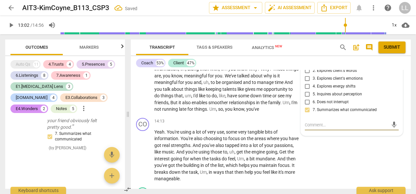
click at [311, 128] on textarea at bounding box center [346, 125] width 83 height 6
click at [347, 128] on textarea "Very concise launguage here, nice job!" at bounding box center [346, 125] width 83 height 6
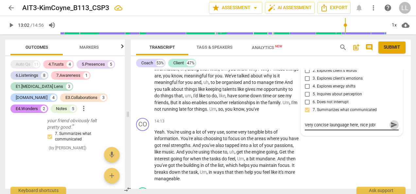
click at [390, 128] on span "send" at bounding box center [393, 124] width 7 height 7
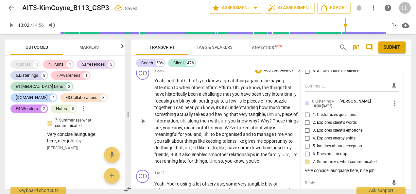
scroll to position [2325, 0]
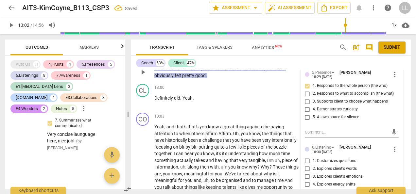
click at [223, 81] on div "CO play_arrow pause 12:54 + Add competency 5.Presence 6.Listening keyboard_arro…" at bounding box center [271, 66] width 280 height 29
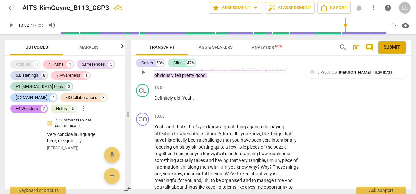
click at [209, 61] on p "Add competency" at bounding box center [218, 59] width 31 height 6
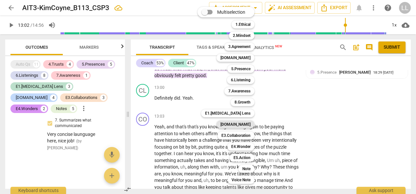
click at [239, 125] on b "[DOMAIN_NAME]" at bounding box center [235, 125] width 30 height 8
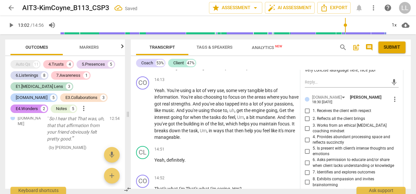
scroll to position [2488, 0]
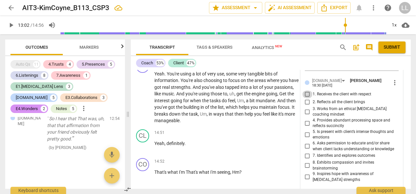
click at [306, 98] on input "1. Receives the client with respect" at bounding box center [307, 95] width 10 height 8
click at [307, 106] on input "2. Reflects all the client brings" at bounding box center [307, 102] width 10 height 8
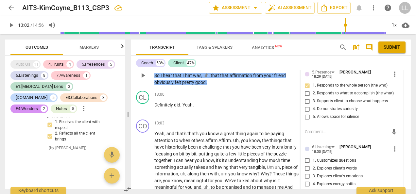
scroll to position [2325, 0]
click at [243, 89] on div "CO play_arrow pause 12:54 + Add competency 5.Presence 6.Listening [DOMAIN_NAME]…" at bounding box center [271, 70] width 280 height 37
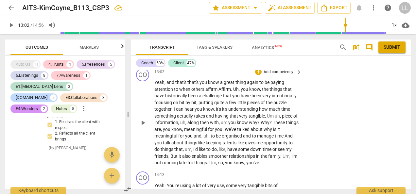
scroll to position [2390, 0]
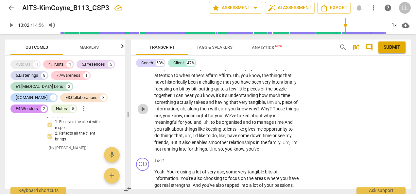
click at [141, 114] on button "play_arrow" at bounding box center [143, 109] width 10 height 10
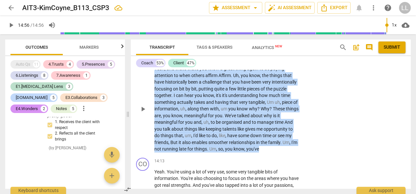
drag, startPoint x: 155, startPoint y: 94, endPoint x: 268, endPoint y: 173, distance: 137.8
click at [268, 153] on p "Yeah , and that's that's you know a great thing again to be paying attention to…" at bounding box center [226, 108] width 144 height 87
copy p "Yeah , and that's that's you know a great thing again to be paying attention to…"
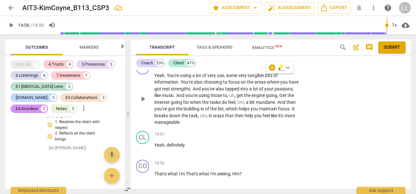
scroll to position [2488, 0]
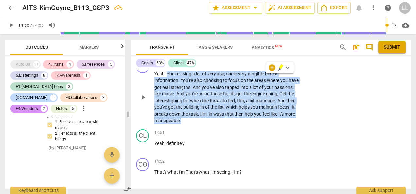
drag, startPoint x: 167, startPoint y: 97, endPoint x: 236, endPoint y: 148, distance: 85.6
click at [236, 124] on p "Yeah . You're using a lot of very use , some very tangible bits of information …" at bounding box center [226, 98] width 144 height 54
copy p "You're using a lot of very use , some very tangible bits of information . You'r…"
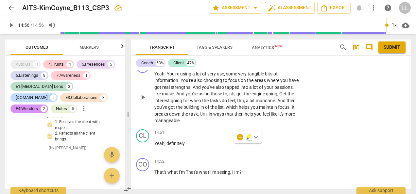
click at [303, 118] on div "CO play_arrow pause 14:13 + Add competency keyboard_arrow_right Yeah . You're u…" at bounding box center [271, 92] width 280 height 70
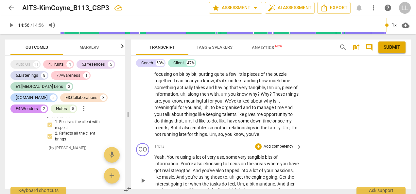
scroll to position [2390, 0]
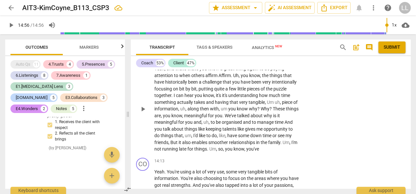
click at [257, 61] on div "+" at bounding box center [258, 58] width 7 height 7
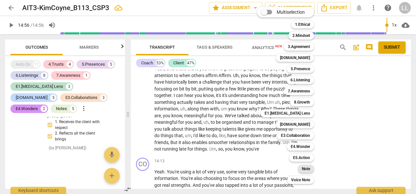
click at [306, 170] on b "Note" at bounding box center [306, 169] width 8 height 8
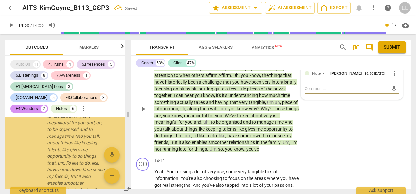
scroll to position [5633, 0]
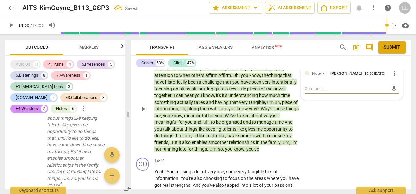
click at [305, 92] on textarea at bounding box center [346, 89] width 83 height 6
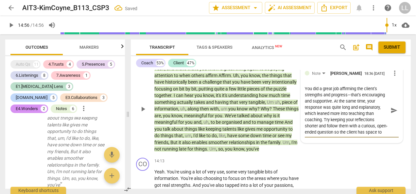
scroll to position [6, 0]
click at [343, 135] on textarea "You did a great job affirming the client’s strengths and progress—that’s encour…" at bounding box center [346, 111] width 83 height 50
click at [335, 135] on textarea "You did a great job affirming the client’s strengths and progress—that’s encour…" at bounding box center [346, 111] width 83 height 50
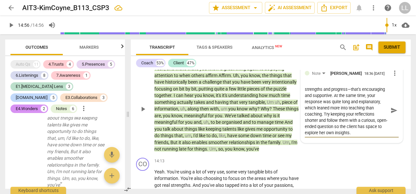
click at [393, 114] on span "send" at bounding box center [393, 110] width 7 height 7
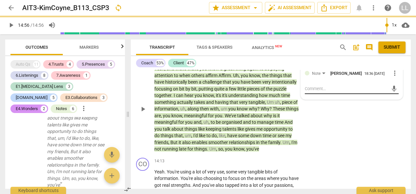
scroll to position [0, 0]
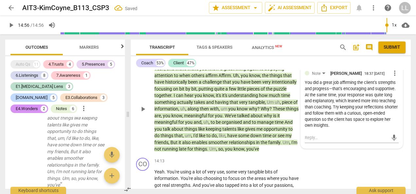
click at [182, 62] on div "13:03 + Add competency Note keyboard_arrow_right" at bounding box center [228, 58] width 148 height 7
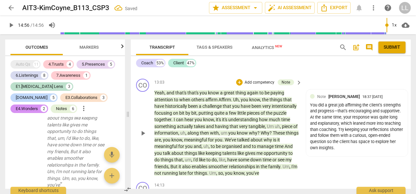
scroll to position [2358, 0]
